Goal: Use online tool/utility: Utilize a website feature to perform a specific function

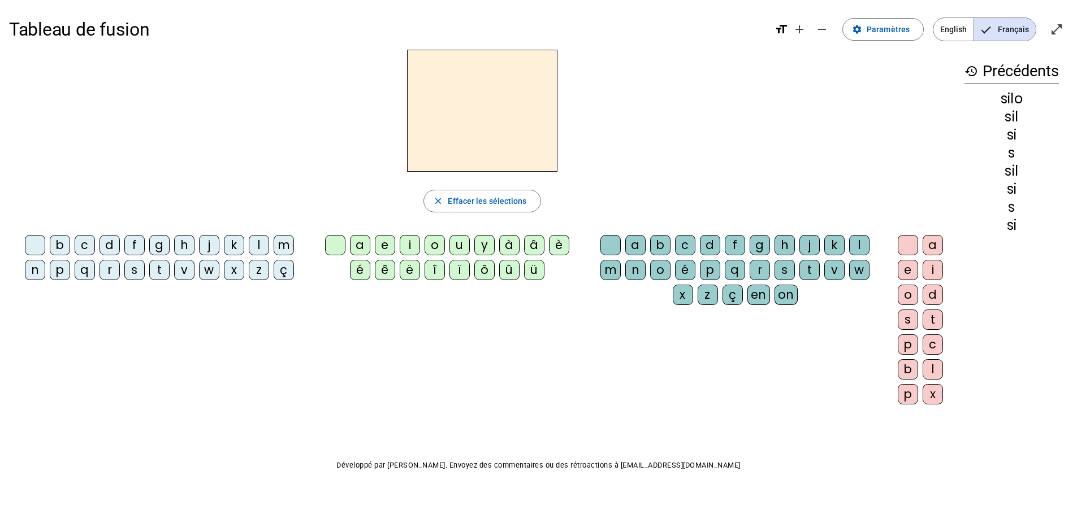
click at [282, 250] on div "m" at bounding box center [284, 245] width 20 height 20
click at [356, 244] on div "a" at bounding box center [360, 245] width 20 height 20
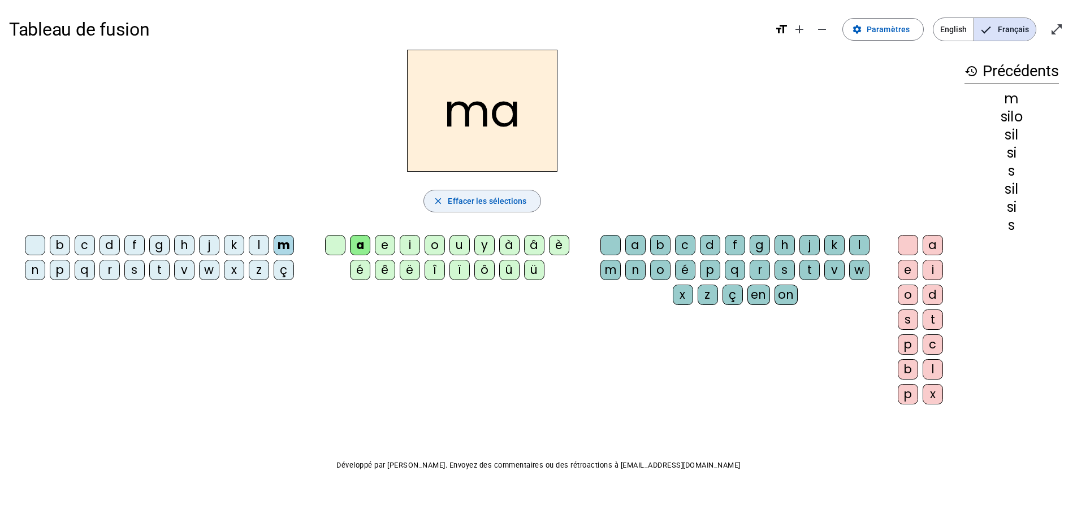
click at [471, 196] on span "Effacer les sélections" at bounding box center [487, 201] width 79 height 14
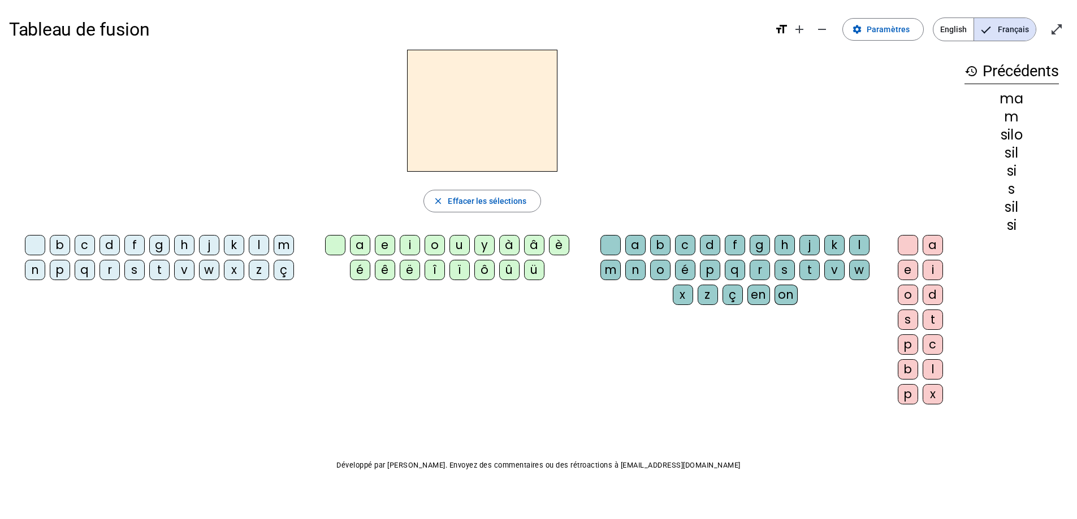
click at [189, 272] on div "v" at bounding box center [184, 270] width 20 height 20
click at [361, 245] on div "a" at bounding box center [360, 245] width 20 height 20
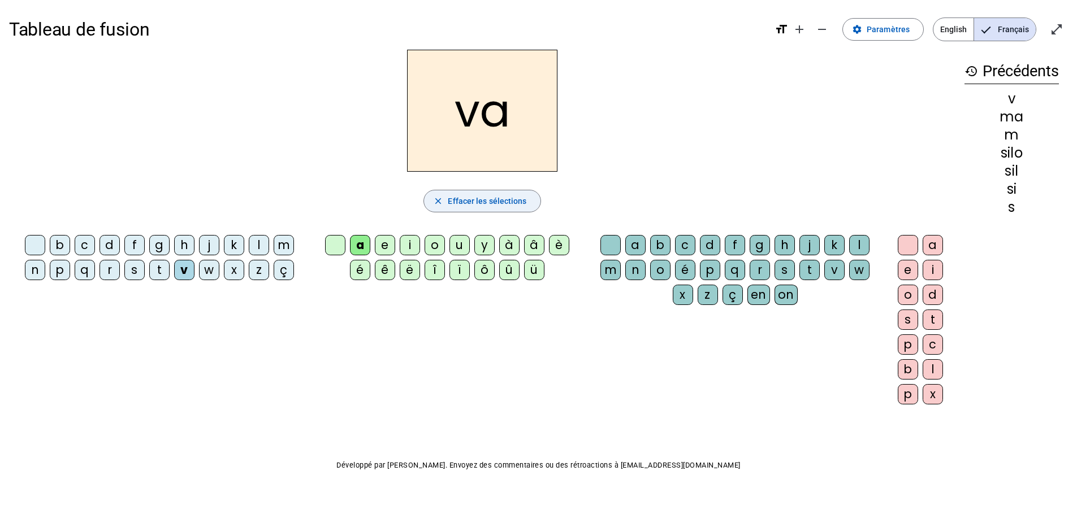
click at [451, 198] on span "Effacer les sélections" at bounding box center [487, 201] width 79 height 14
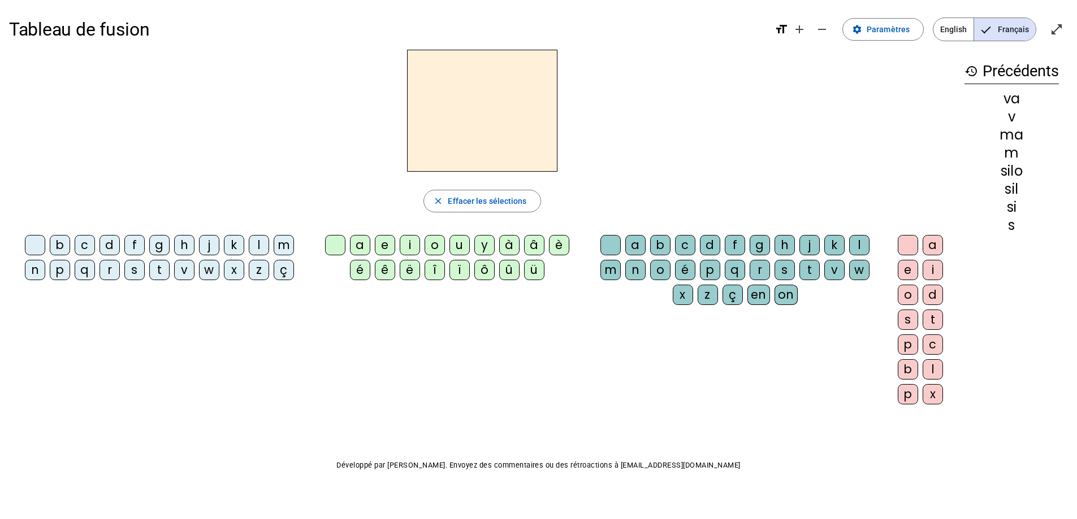
click at [156, 266] on div "t" at bounding box center [159, 270] width 20 height 20
click at [352, 241] on div "a" at bounding box center [360, 245] width 20 height 20
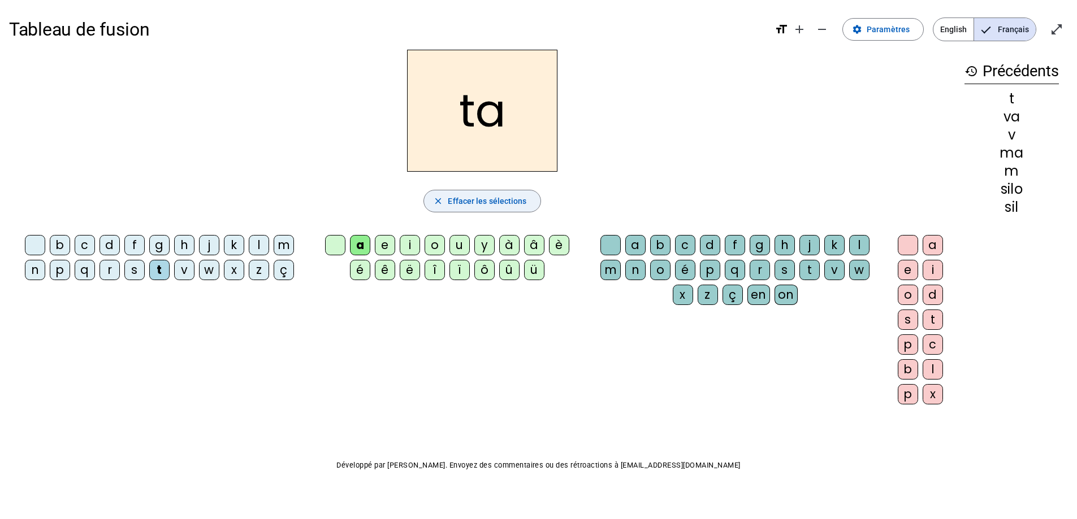
click at [447, 201] on span "button" at bounding box center [482, 201] width 116 height 27
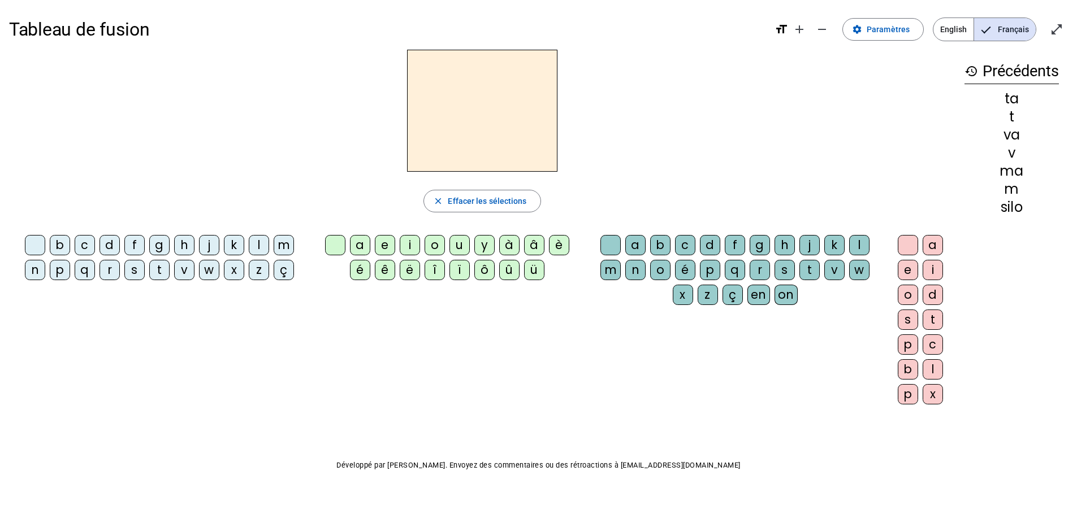
click at [253, 244] on div "l" at bounding box center [259, 245] width 20 height 20
click at [356, 245] on div "a" at bounding box center [360, 245] width 20 height 20
click at [455, 202] on span "Effacer les sélections" at bounding box center [487, 201] width 79 height 14
click at [261, 242] on div "l" at bounding box center [259, 245] width 20 height 20
click at [379, 244] on div "e" at bounding box center [385, 245] width 20 height 20
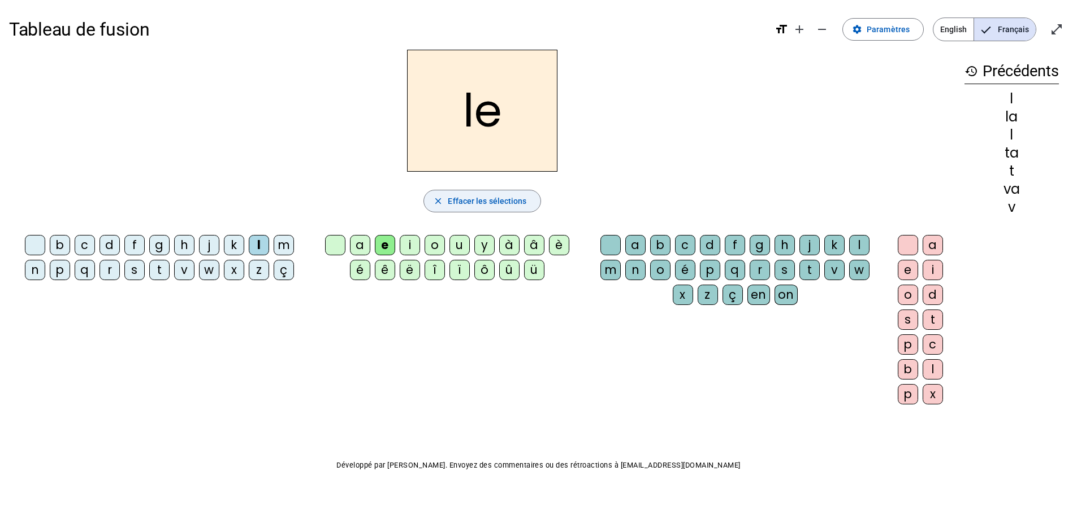
click at [463, 200] on span "Effacer les sélections" at bounding box center [487, 201] width 79 height 14
click at [203, 245] on div "j" at bounding box center [209, 245] width 20 height 20
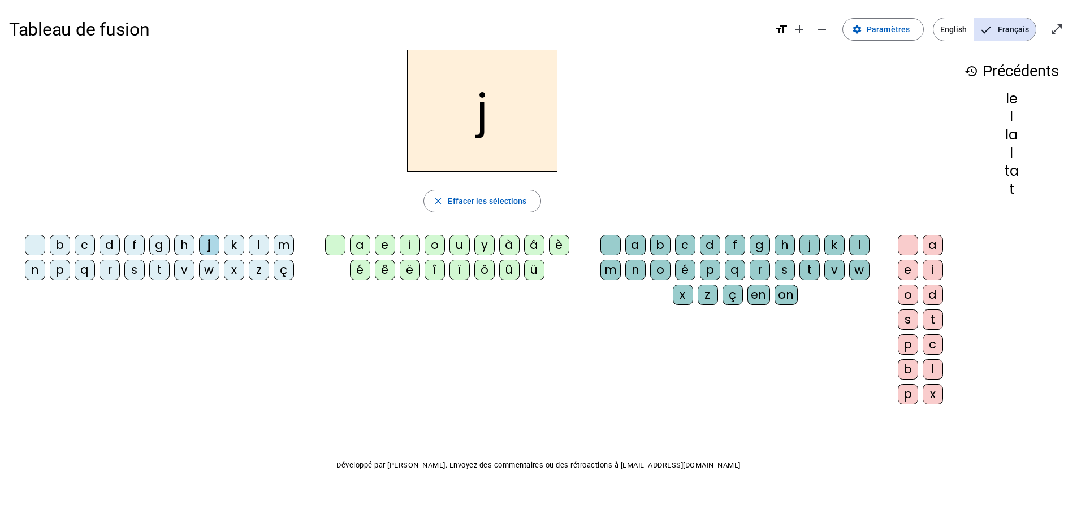
click at [380, 248] on div "e" at bounding box center [385, 245] width 20 height 20
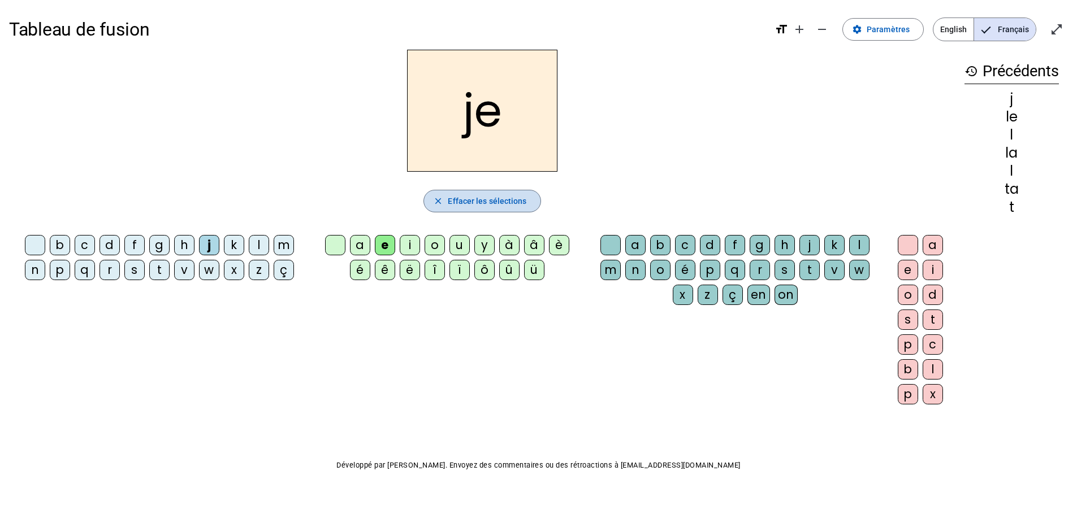
click at [478, 194] on span "Effacer les sélections" at bounding box center [487, 201] width 79 height 14
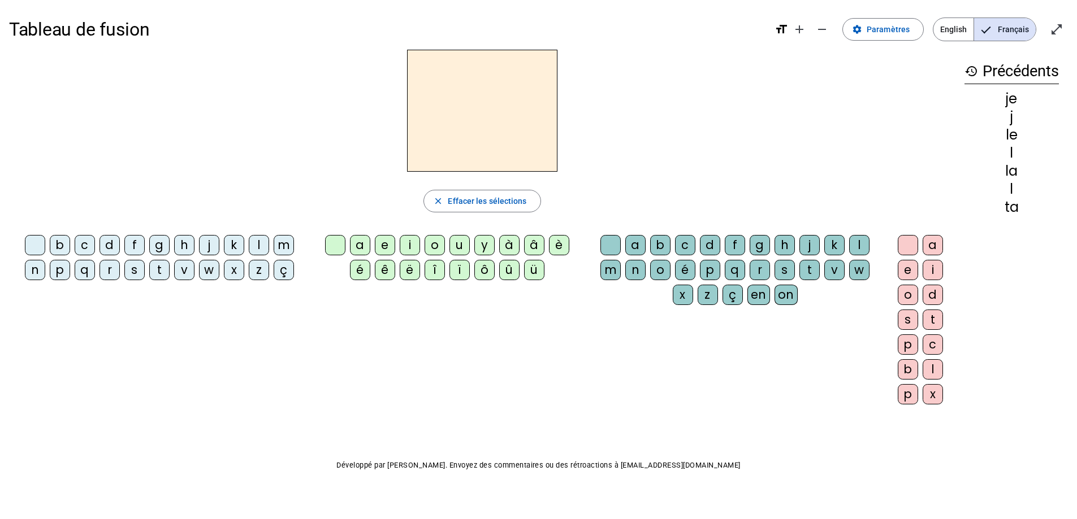
click at [39, 274] on div "n" at bounding box center [35, 270] width 20 height 20
click at [376, 239] on div "e" at bounding box center [385, 245] width 20 height 20
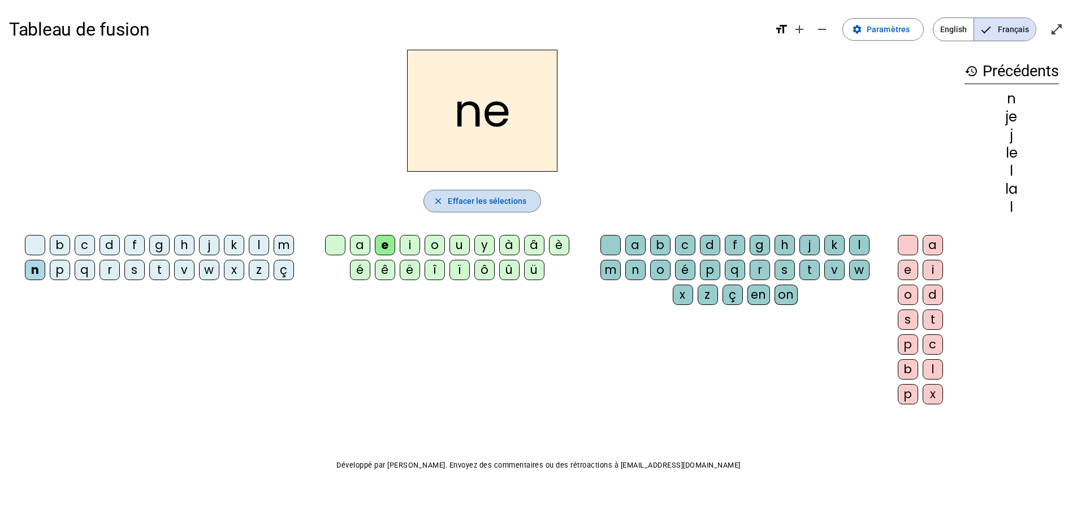
click at [477, 201] on span "Effacer les sélections" at bounding box center [487, 201] width 79 height 14
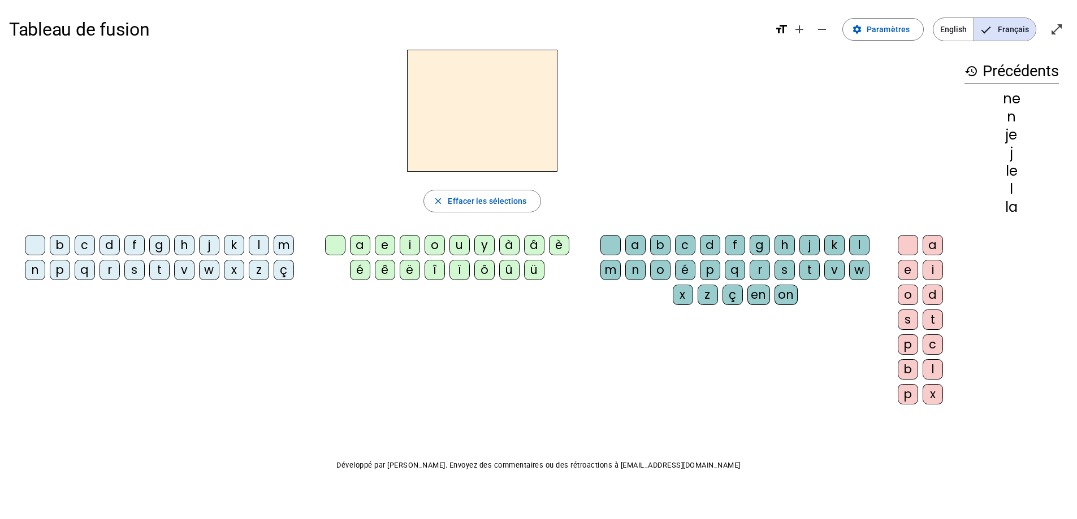
click at [111, 240] on div "d" at bounding box center [109, 245] width 20 height 20
click at [378, 246] on div "e" at bounding box center [385, 245] width 20 height 20
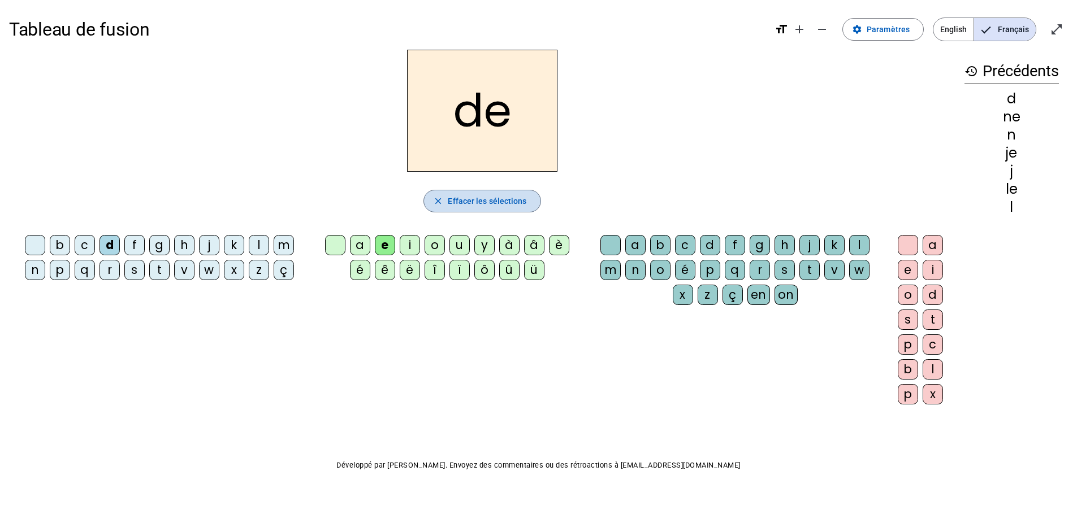
click at [501, 199] on span "Effacer les sélections" at bounding box center [487, 201] width 79 height 14
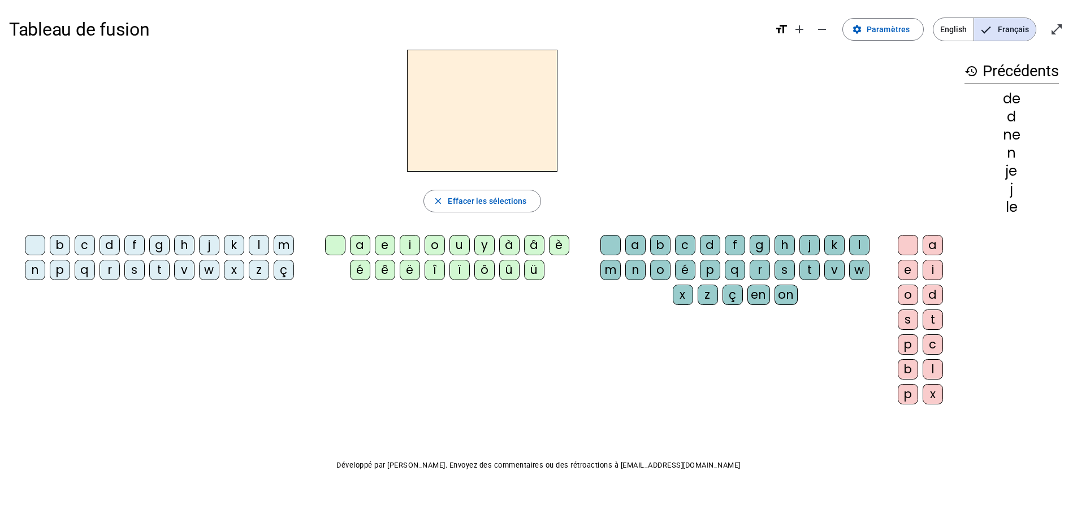
click at [109, 239] on div "d" at bounding box center [109, 245] width 20 height 20
click at [452, 243] on div "u" at bounding box center [459, 245] width 20 height 20
click at [486, 194] on span "button" at bounding box center [482, 201] width 116 height 27
click at [164, 270] on div "t" at bounding box center [159, 270] width 20 height 20
click at [462, 241] on div "u" at bounding box center [459, 245] width 20 height 20
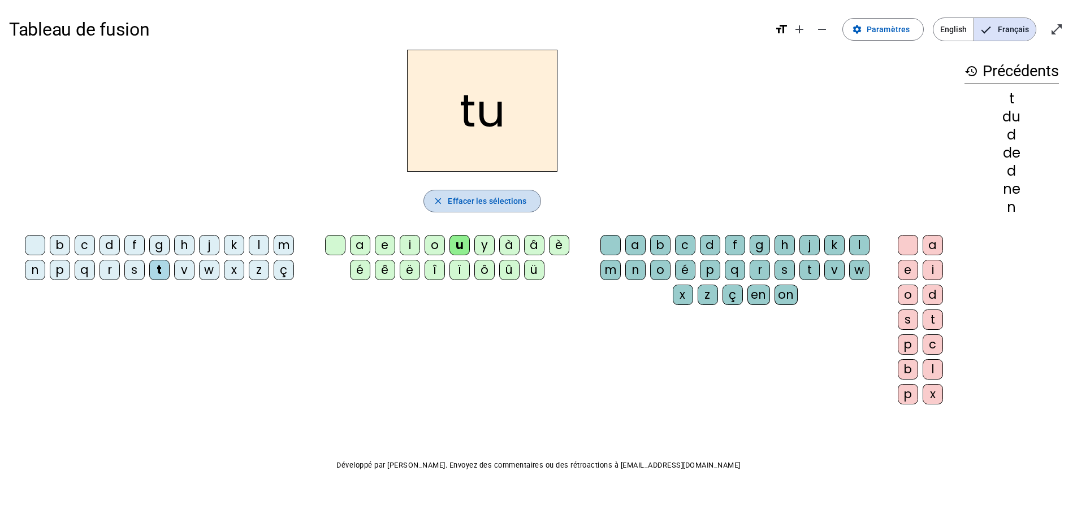
click at [470, 201] on span "Effacer les sélections" at bounding box center [487, 201] width 79 height 14
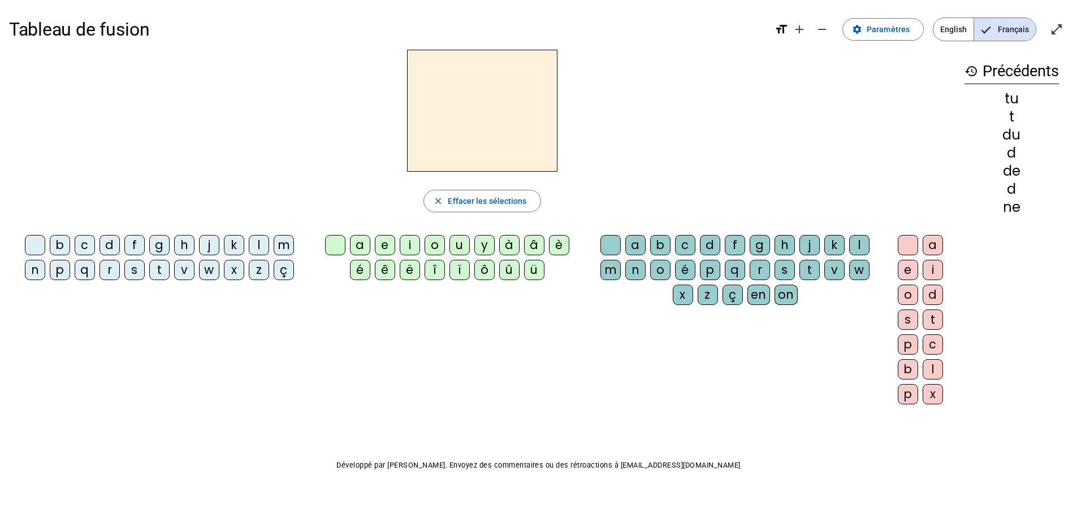
click at [63, 249] on div "b" at bounding box center [60, 245] width 20 height 20
click at [462, 245] on div "u" at bounding box center [459, 245] width 20 height 20
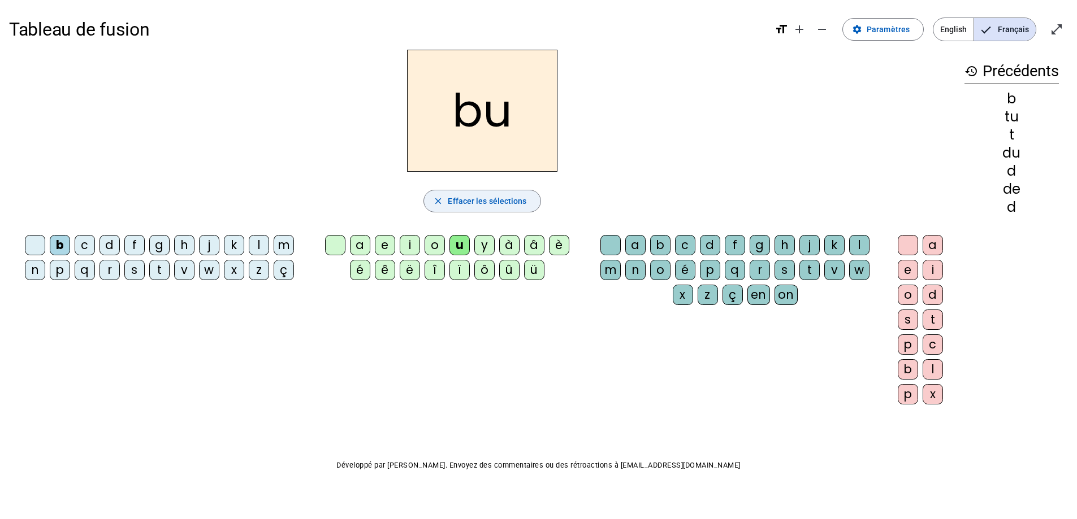
click at [458, 207] on span "Effacer les sélections" at bounding box center [487, 201] width 79 height 14
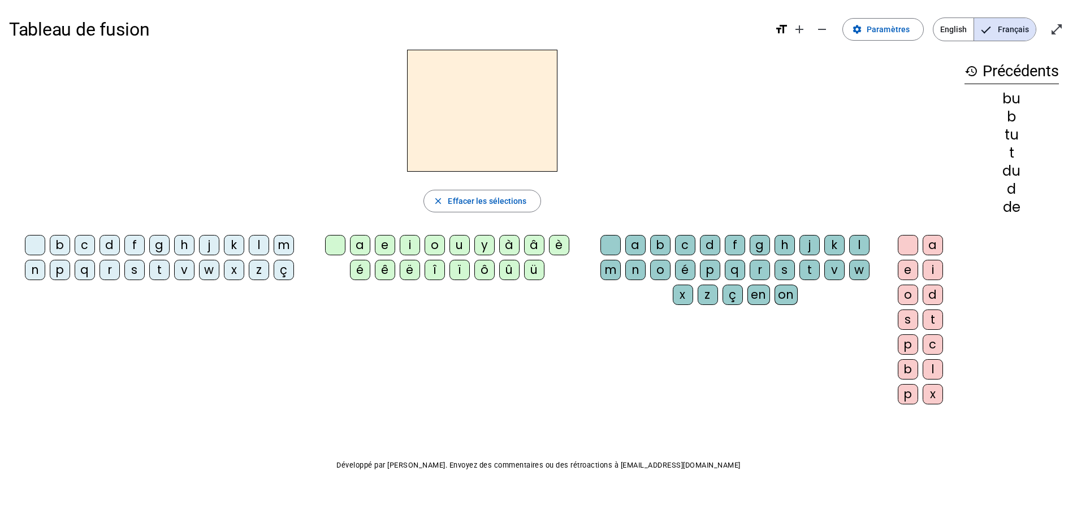
click at [63, 242] on div "b" at bounding box center [60, 245] width 20 height 20
click at [463, 247] on div "u" at bounding box center [459, 245] width 20 height 20
click at [783, 270] on div "s" at bounding box center [784, 270] width 20 height 20
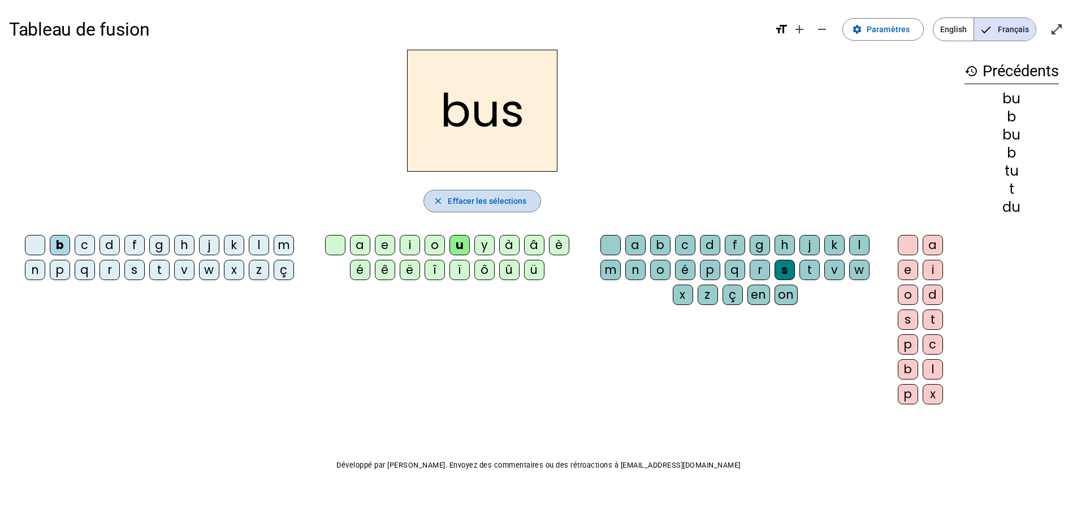
click at [475, 205] on span "Effacer les sélections" at bounding box center [487, 201] width 79 height 14
